Goal: Information Seeking & Learning: Learn about a topic

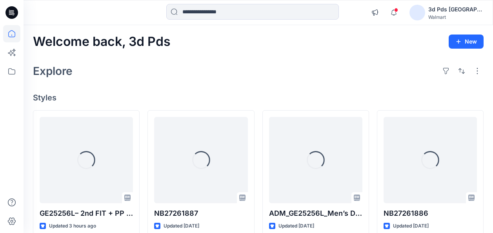
scroll to position [34, 0]
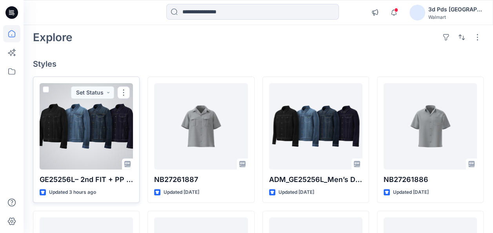
click at [102, 114] on div at bounding box center [86, 126] width 93 height 86
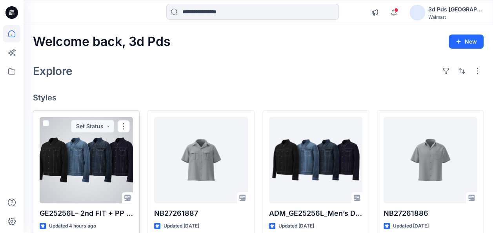
click at [94, 156] on div at bounding box center [86, 160] width 93 height 86
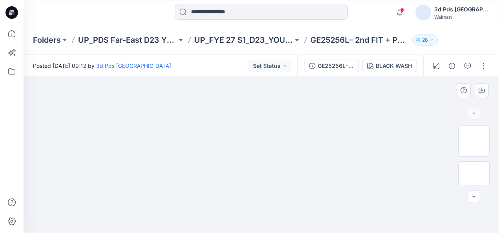
drag, startPoint x: 216, startPoint y: 0, endPoint x: 95, endPoint y: 148, distance: 191.1
click at [95, 148] on div at bounding box center [261, 155] width 475 height 156
click at [473, 177] on img at bounding box center [473, 177] width 0 height 0
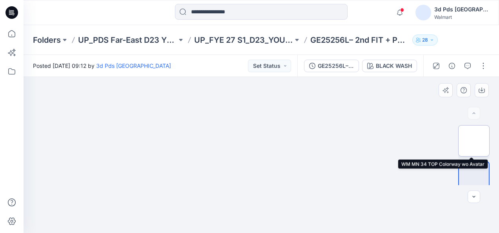
click at [473, 141] on img at bounding box center [473, 141] width 0 height 0
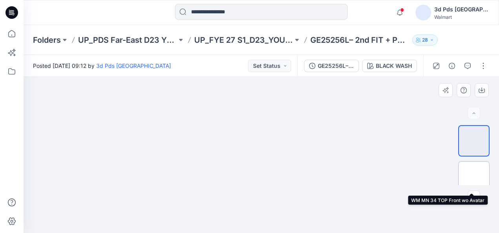
click at [473, 177] on img at bounding box center [473, 177] width 0 height 0
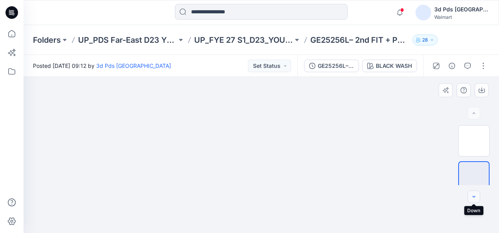
click at [474, 198] on icon "button" at bounding box center [473, 197] width 6 height 6
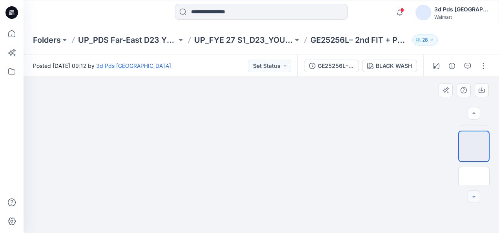
click at [474, 198] on icon "button" at bounding box center [473, 197] width 6 height 6
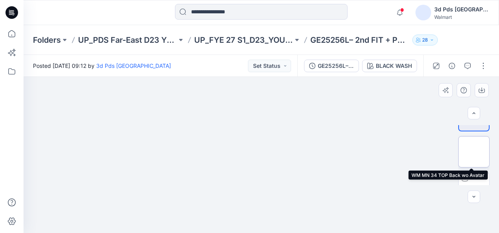
click at [473, 152] on img at bounding box center [473, 152] width 0 height 0
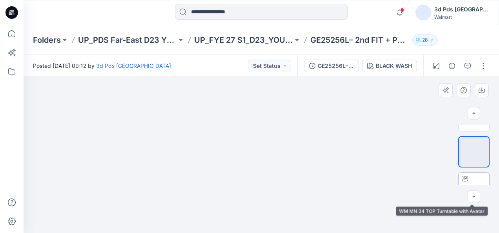
click at [473, 188] on img at bounding box center [473, 188] width 0 height 0
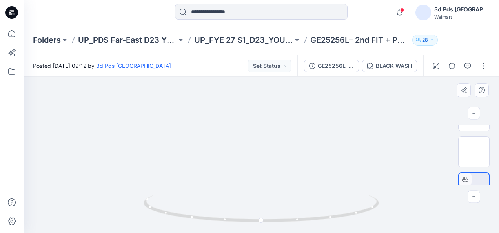
drag, startPoint x: 300, startPoint y: 140, endPoint x: 299, endPoint y: 163, distance: 23.5
click at [299, 39] on img at bounding box center [261, 39] width 279 height 0
drag, startPoint x: 261, startPoint y: 223, endPoint x: 420, endPoint y: 166, distance: 169.1
click at [420, 166] on div at bounding box center [261, 155] width 475 height 156
click at [474, 114] on icon "button" at bounding box center [473, 113] width 6 height 6
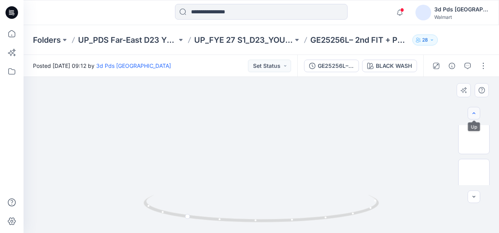
scroll to position [31, 0]
click at [473, 114] on icon "button" at bounding box center [473, 113] width 6 height 6
click at [473, 114] on div at bounding box center [473, 113] width 13 height 13
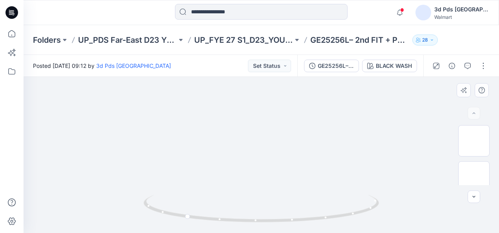
click at [473, 114] on div at bounding box center [473, 113] width 13 height 13
click at [474, 112] on div at bounding box center [473, 113] width 13 height 13
click at [473, 198] on icon "button" at bounding box center [473, 197] width 6 height 6
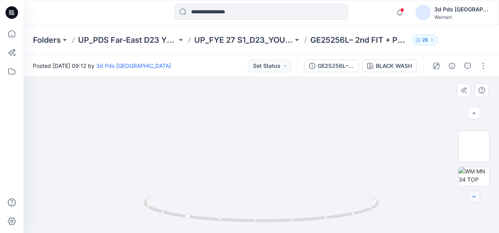
click at [473, 197] on icon "button" at bounding box center [473, 197] width 6 height 6
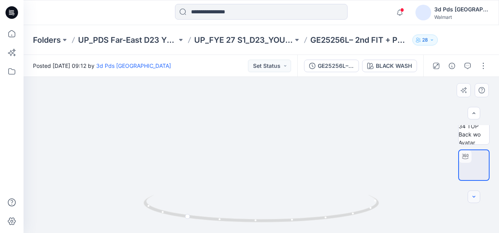
click at [473, 197] on icon "button" at bounding box center [473, 197] width 6 height 6
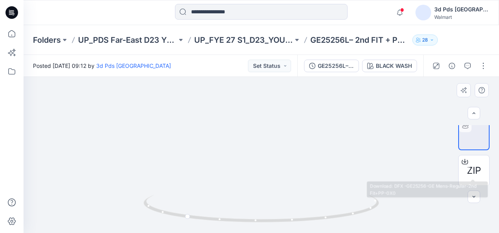
scroll to position [122, 0]
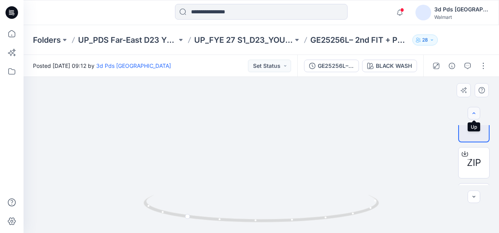
click at [474, 116] on icon "button" at bounding box center [473, 113] width 6 height 6
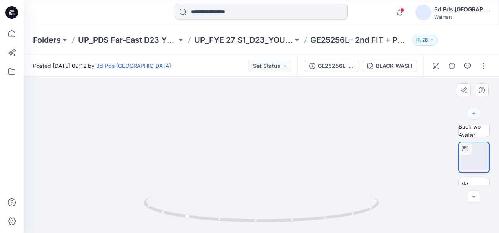
click at [472, 114] on icon "button" at bounding box center [473, 113] width 6 height 6
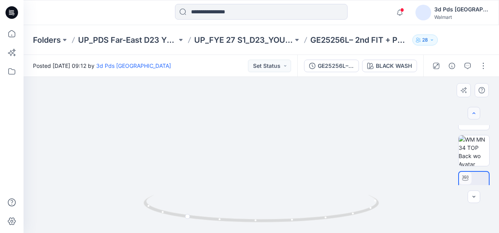
click at [472, 114] on icon "button" at bounding box center [473, 113] width 6 height 6
click at [472, 114] on div at bounding box center [473, 113] width 13 height 13
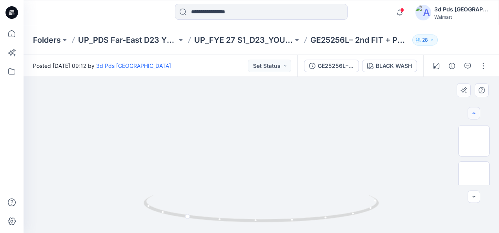
scroll to position [0, 0]
click at [472, 114] on div at bounding box center [473, 113] width 13 height 13
